Goal: Task Accomplishment & Management: Complete application form

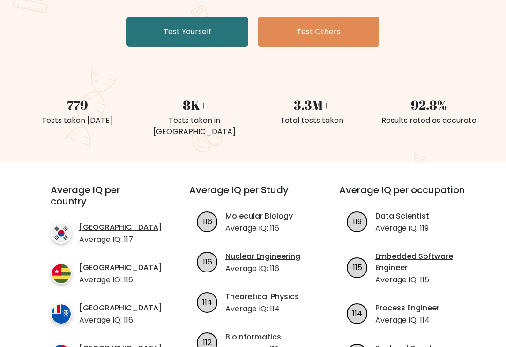
scroll to position [130, 0]
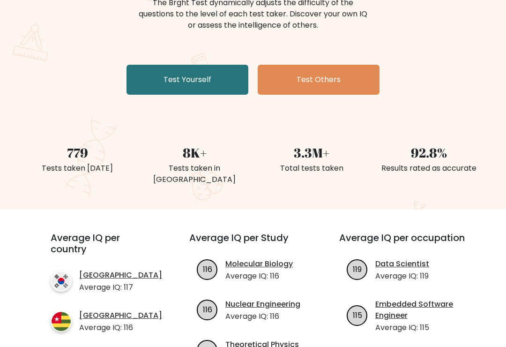
click at [224, 84] on link "Test Yourself" at bounding box center [188, 80] width 122 height 30
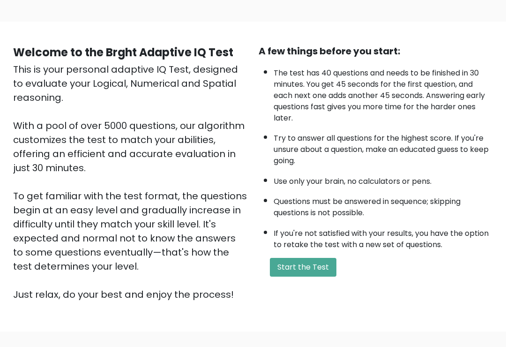
scroll to position [67, 0]
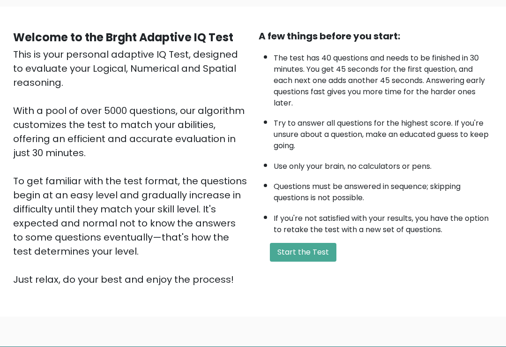
click at [310, 262] on button "Start the Test" at bounding box center [303, 252] width 67 height 19
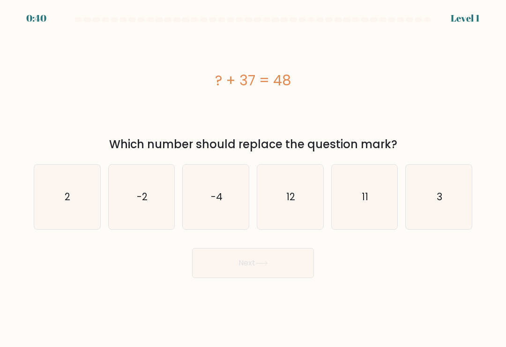
click at [303, 211] on icon "12" at bounding box center [290, 197] width 65 height 65
click at [254, 178] on input "d. 12" at bounding box center [253, 176] width 0 height 5
radio input "true"
click at [293, 270] on button "Next" at bounding box center [253, 263] width 122 height 30
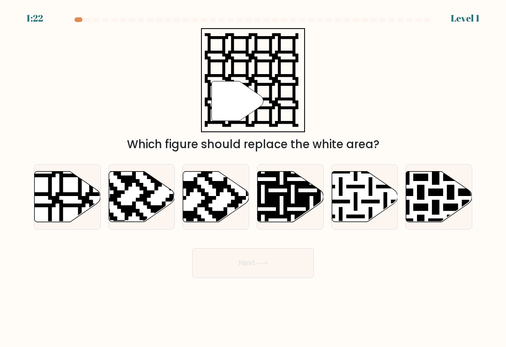
click at [78, 196] on icon at bounding box center [68, 197] width 66 height 51
click at [253, 178] on input "a." at bounding box center [253, 176] width 0 height 5
radio input "true"
click at [255, 267] on button "Next" at bounding box center [253, 263] width 122 height 30
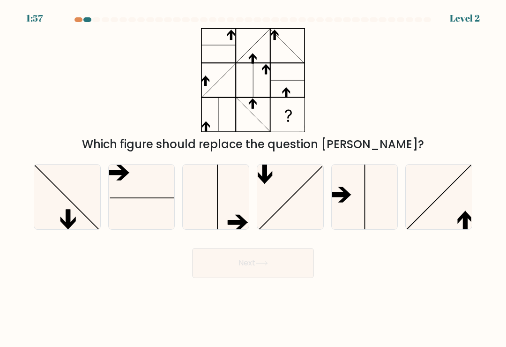
click at [347, 221] on icon at bounding box center [364, 197] width 65 height 65
click at [254, 178] on input "e." at bounding box center [253, 176] width 0 height 5
radio input "true"
click at [459, 218] on icon at bounding box center [439, 197] width 65 height 65
click at [254, 178] on input "f." at bounding box center [253, 176] width 0 height 5
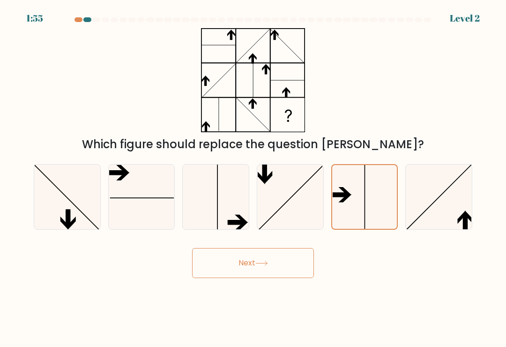
radio input "true"
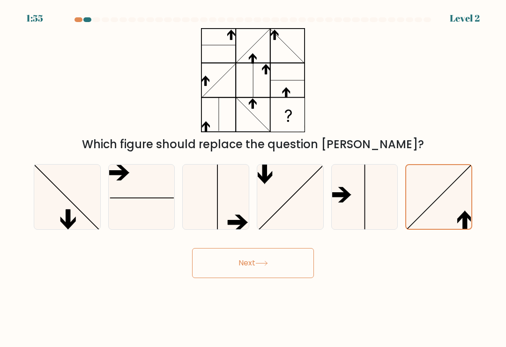
click at [291, 257] on button "Next" at bounding box center [253, 263] width 122 height 30
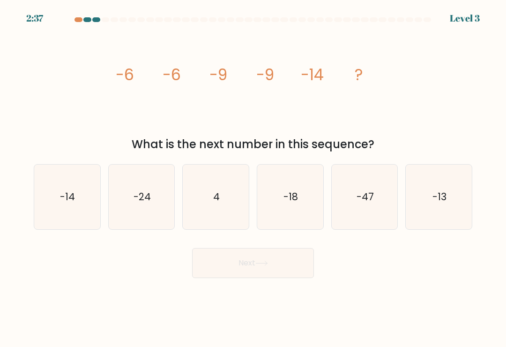
click at [77, 198] on icon "-14" at bounding box center [67, 197] width 65 height 65
click at [253, 178] on input "a. -14" at bounding box center [253, 176] width 0 height 5
radio input "true"
click at [283, 264] on button "Next" at bounding box center [253, 263] width 122 height 30
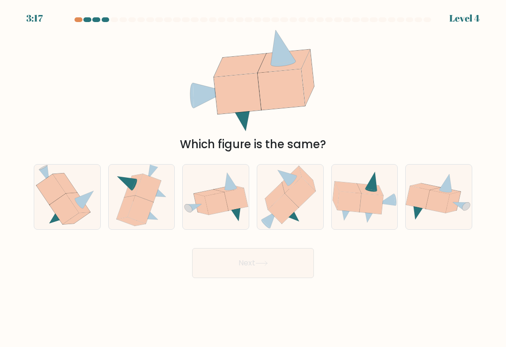
click at [446, 213] on icon at bounding box center [438, 201] width 24 height 23
click at [254, 178] on input "f." at bounding box center [253, 176] width 0 height 5
radio input "true"
click at [307, 217] on icon at bounding box center [291, 197] width 60 height 65
click at [254, 178] on input "d." at bounding box center [253, 176] width 0 height 5
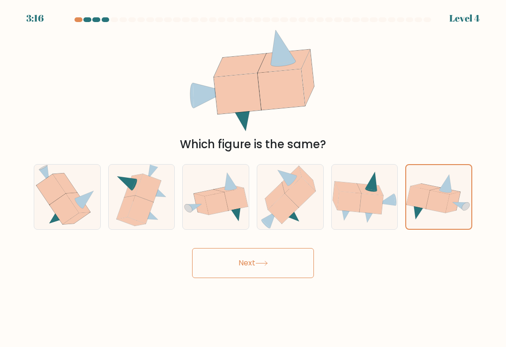
radio input "true"
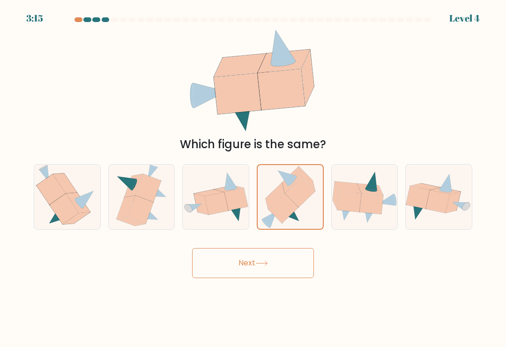
click at [281, 271] on button "Next" at bounding box center [253, 263] width 122 height 30
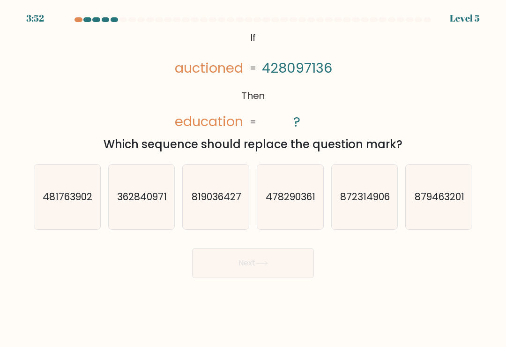
click at [156, 199] on text "362840971" at bounding box center [142, 197] width 50 height 14
click at [253, 178] on input "b. 362840971" at bounding box center [253, 176] width 0 height 5
radio input "true"
click at [263, 266] on icon at bounding box center [262, 263] width 13 height 5
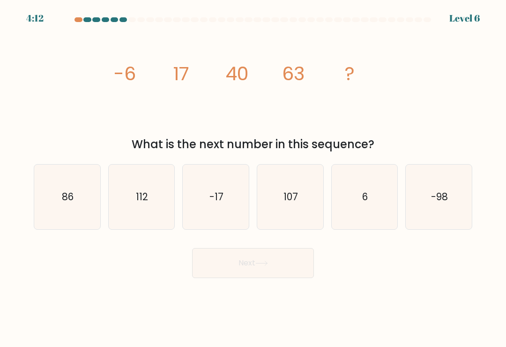
click at [275, 208] on icon "107" at bounding box center [290, 197] width 65 height 65
click at [254, 178] on input "d. 107" at bounding box center [253, 176] width 0 height 5
radio input "true"
click at [275, 264] on button "Next" at bounding box center [253, 263] width 122 height 30
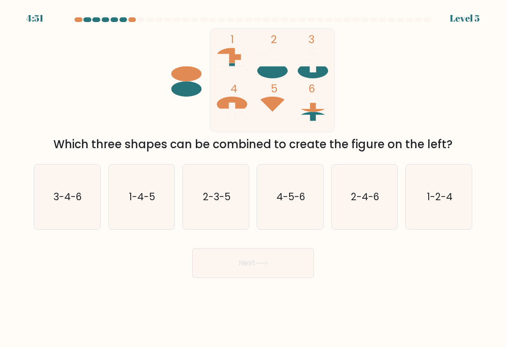
click at [147, 197] on text "1-4-5" at bounding box center [142, 197] width 26 height 14
click at [253, 178] on input "b. 1-4-5" at bounding box center [253, 176] width 0 height 5
radio input "true"
click at [290, 263] on button "Next" at bounding box center [253, 263] width 122 height 30
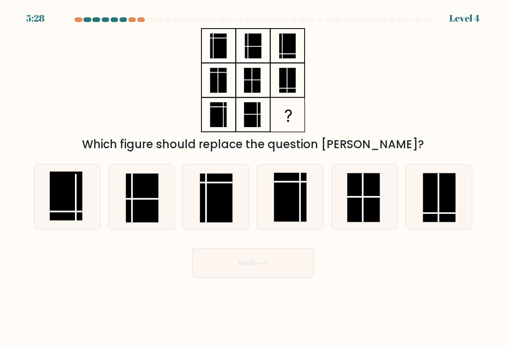
click at [442, 215] on rect at bounding box center [439, 197] width 32 height 49
click at [254, 178] on input "f." at bounding box center [253, 176] width 0 height 5
radio input "true"
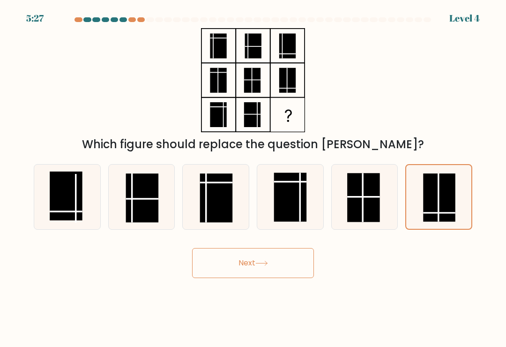
click at [63, 206] on rect at bounding box center [66, 196] width 32 height 49
click at [253, 178] on input "a." at bounding box center [253, 176] width 0 height 5
radio input "true"
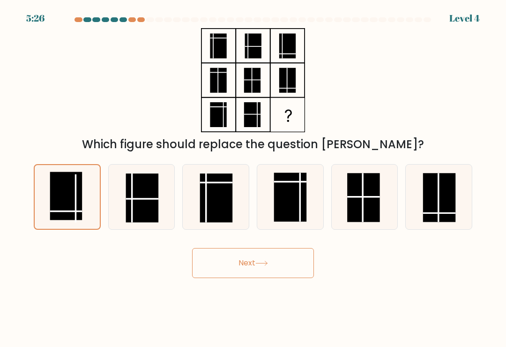
click at [288, 262] on button "Next" at bounding box center [253, 263] width 122 height 30
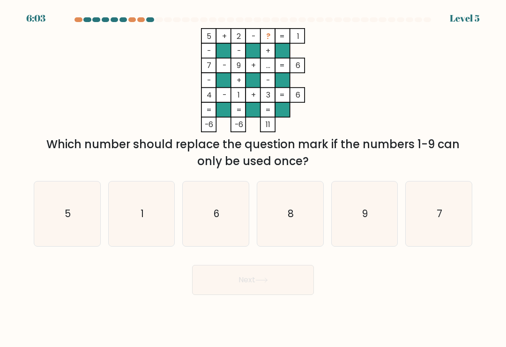
click at [46, 225] on icon "5" at bounding box center [67, 213] width 65 height 65
click at [253, 178] on input "a. 5" at bounding box center [253, 176] width 0 height 5
radio input "true"
click at [266, 273] on button "Next" at bounding box center [253, 280] width 122 height 30
